Goal: Information Seeking & Learning: Learn about a topic

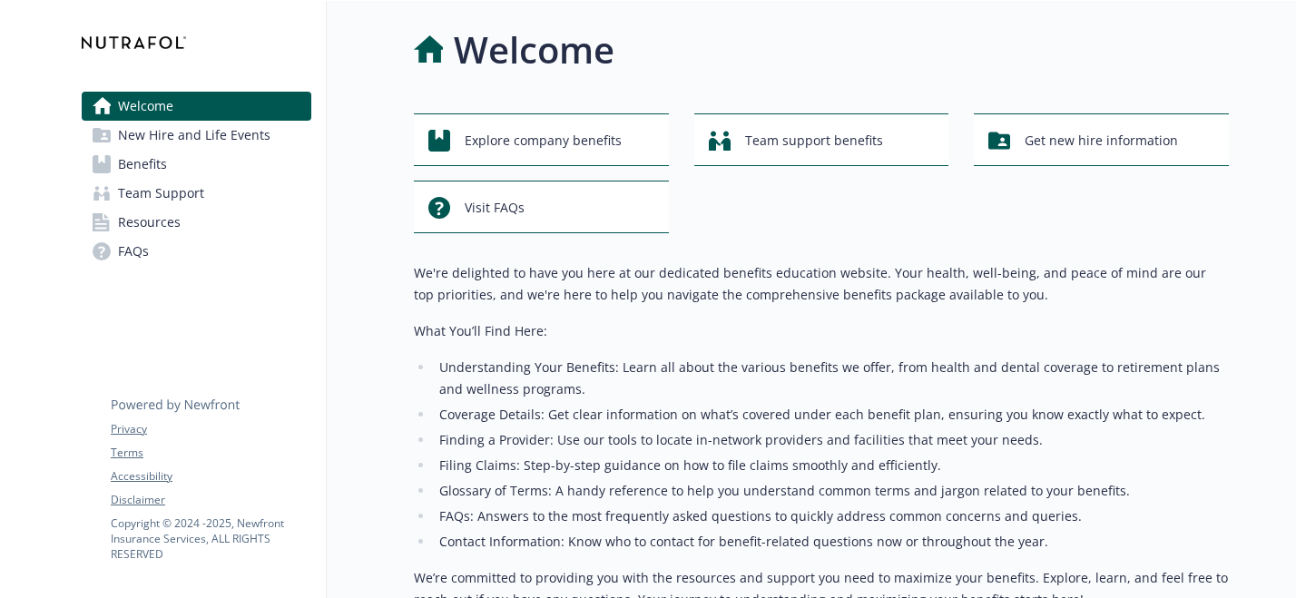
click at [181, 160] on link "Benefits" at bounding box center [197, 164] width 230 height 29
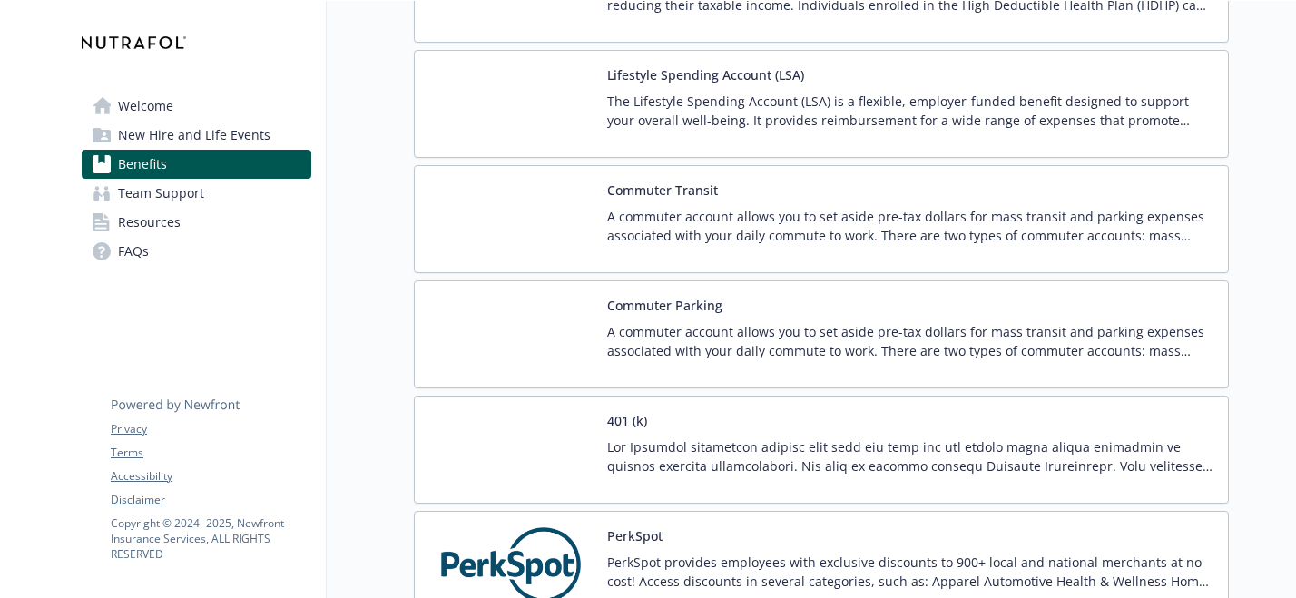
scroll to position [3465, 0]
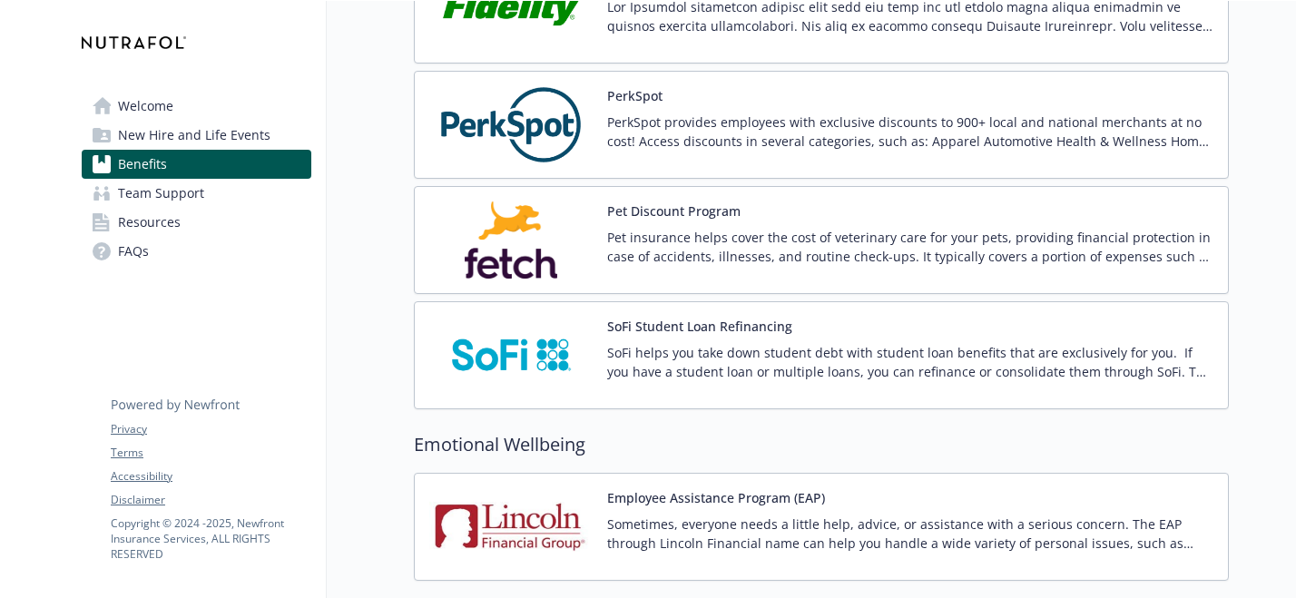
click at [544, 132] on img at bounding box center [510, 124] width 163 height 77
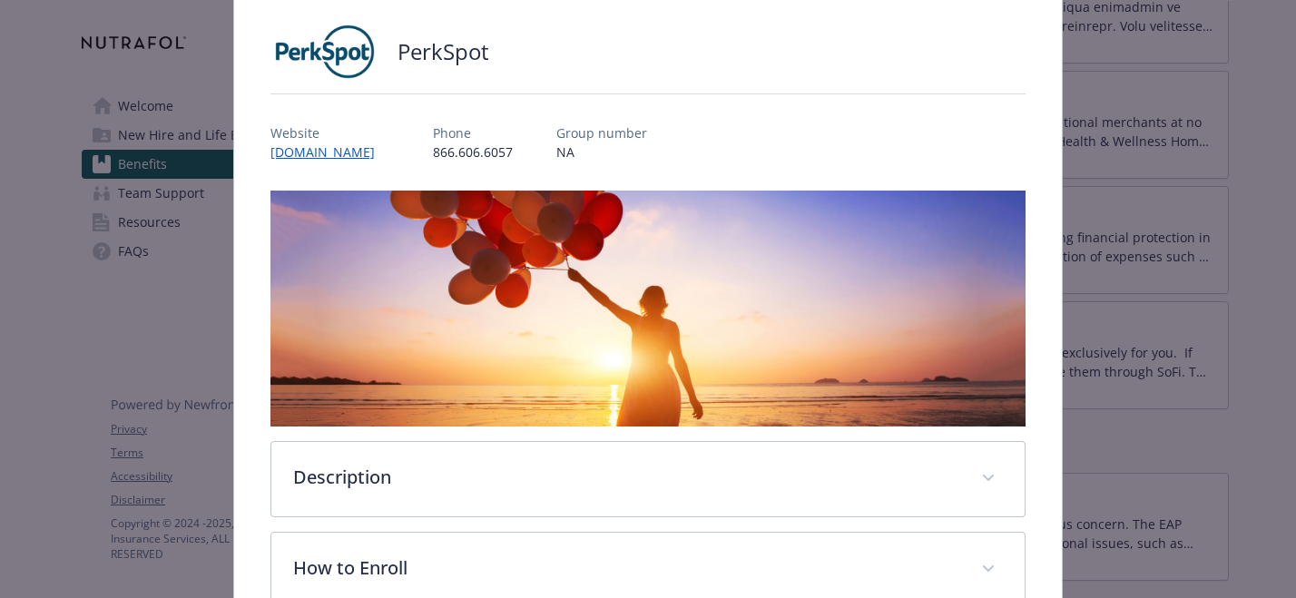
scroll to position [126, 0]
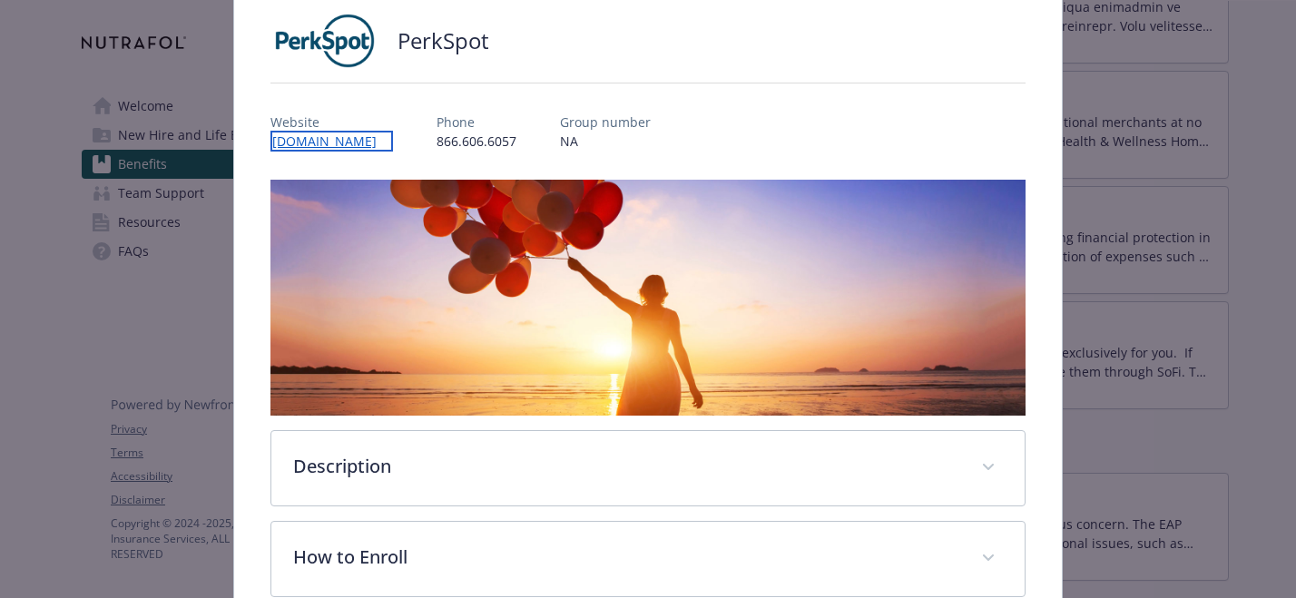
click at [364, 134] on link "[DOMAIN_NAME]" at bounding box center [331, 141] width 123 height 21
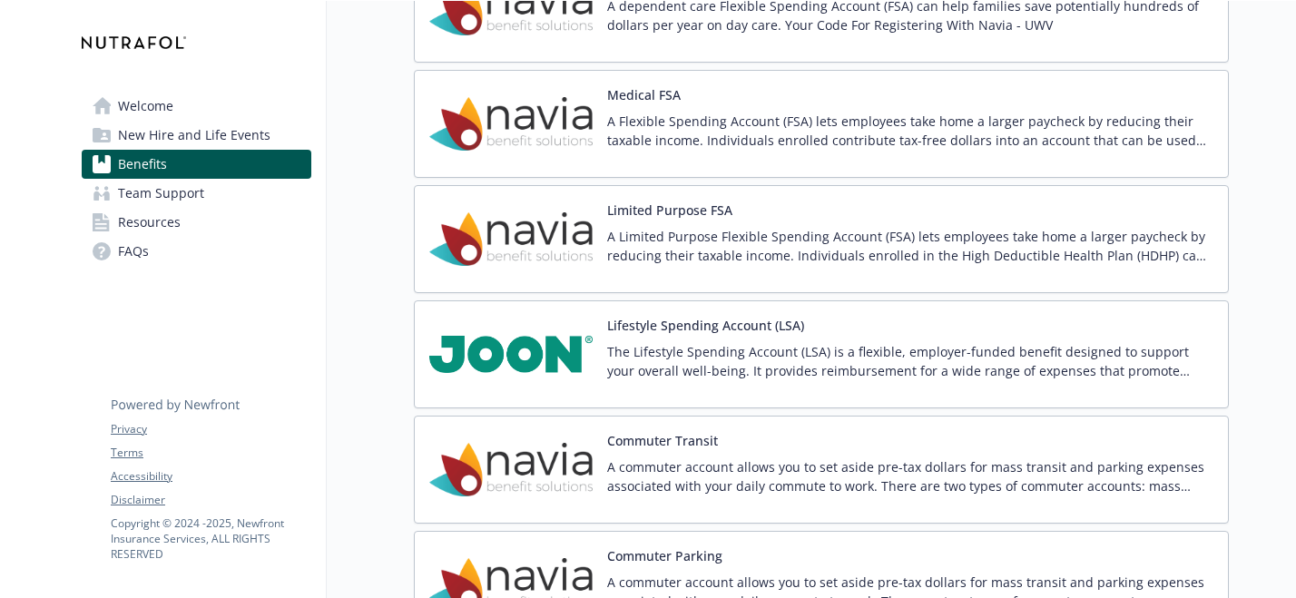
scroll to position [1795, 0]
